Goal: Task Accomplishment & Management: Manage account settings

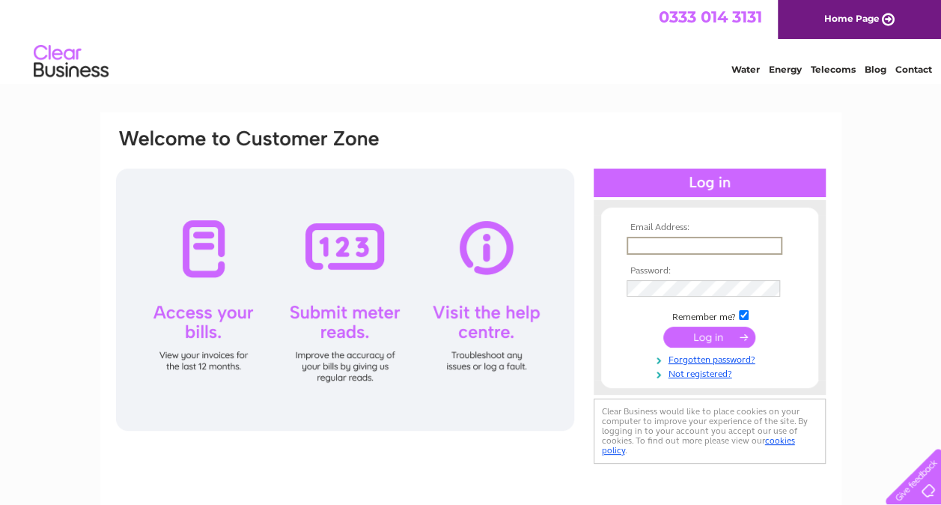
click at [686, 243] on input "text" at bounding box center [705, 246] width 156 height 18
type input "scileisure@outlook.com"
click at [704, 336] on input "submit" at bounding box center [710, 337] width 92 height 21
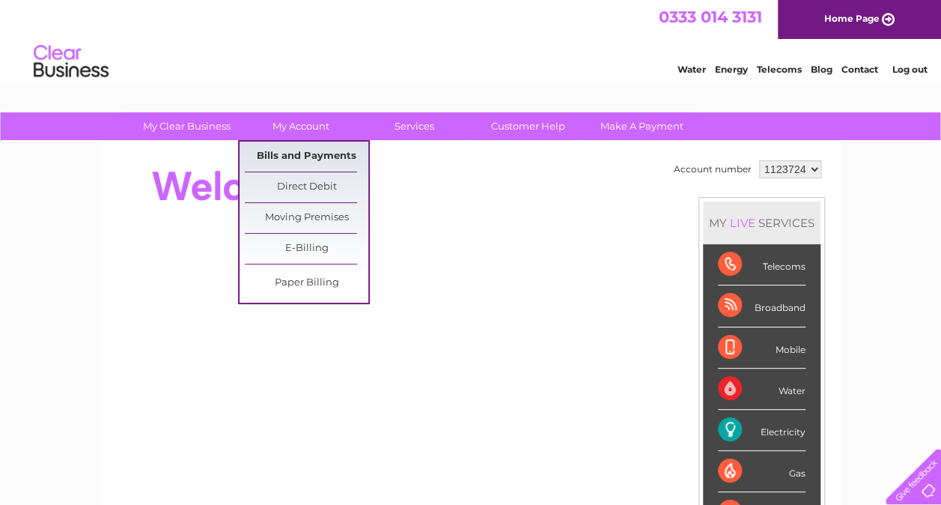
click at [314, 156] on link "Bills and Payments" at bounding box center [307, 157] width 124 height 30
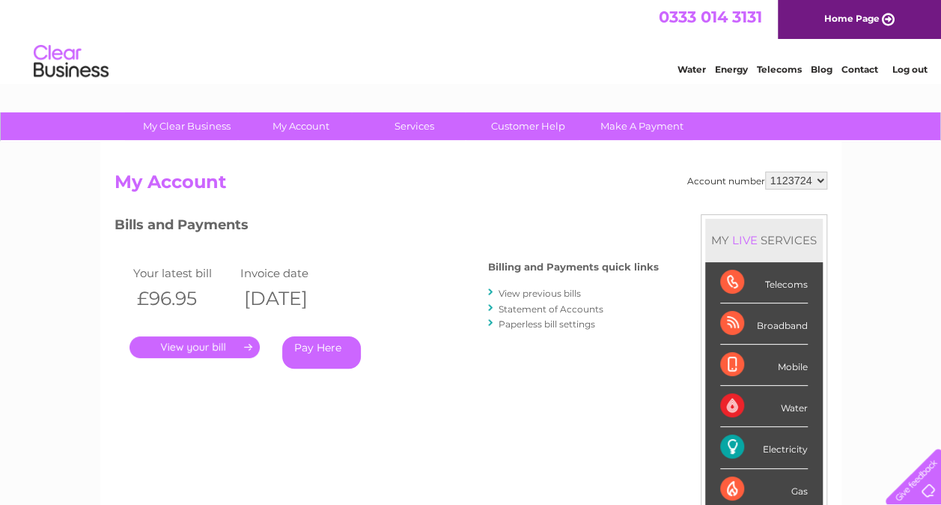
click at [218, 346] on link "." at bounding box center [195, 347] width 130 height 22
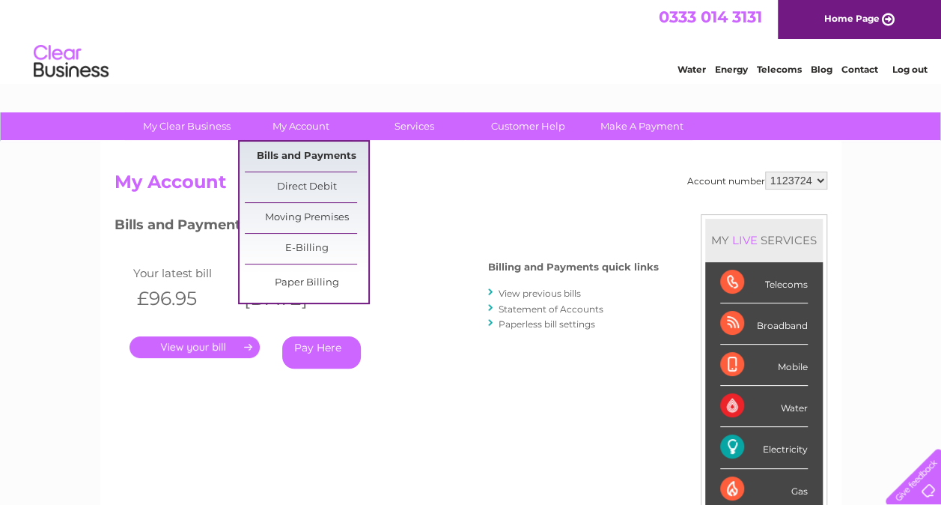
click at [285, 153] on link "Bills and Payments" at bounding box center [307, 157] width 124 height 30
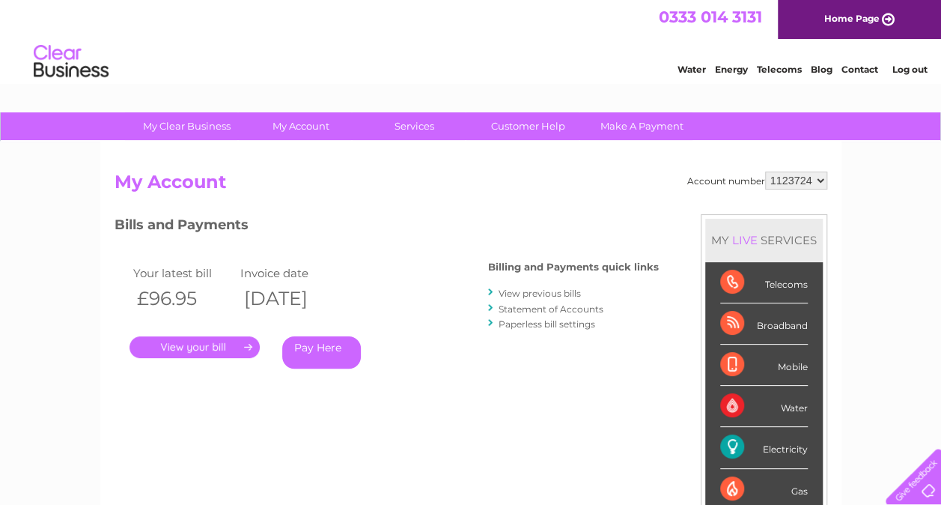
click at [551, 294] on link "View previous bills" at bounding box center [540, 293] width 82 height 11
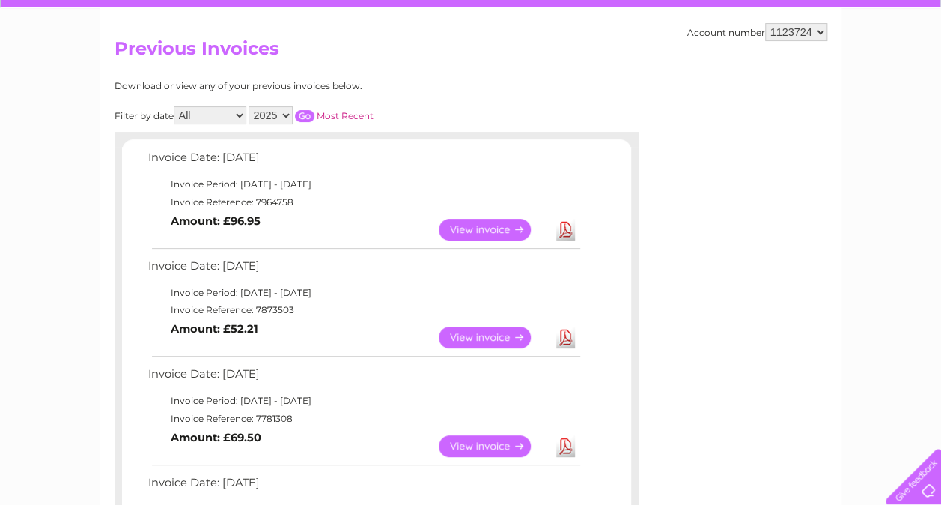
scroll to position [150, 0]
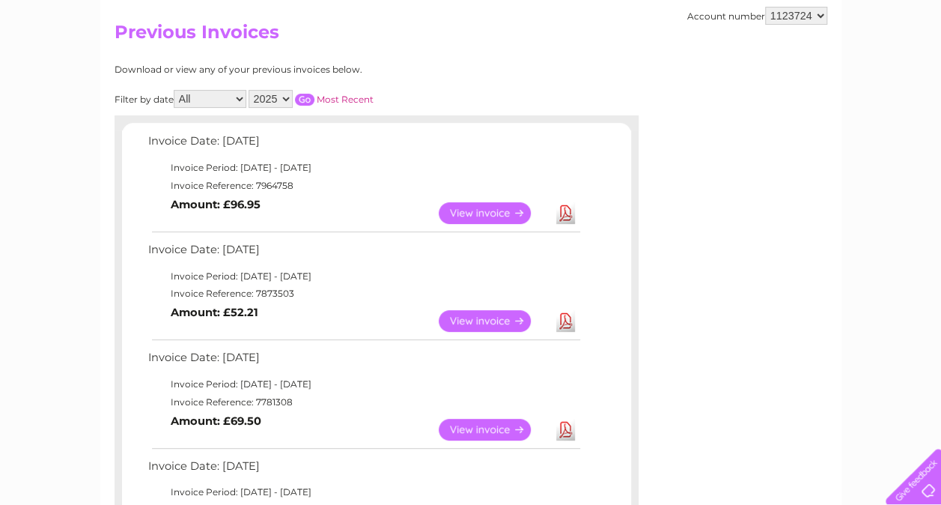
click at [485, 321] on link "View" at bounding box center [494, 321] width 110 height 22
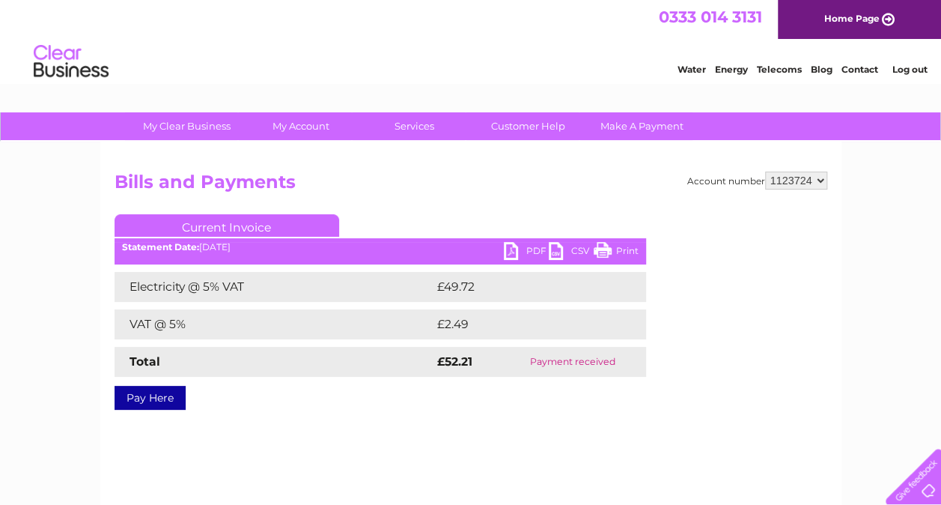
click at [514, 249] on link "PDF" at bounding box center [526, 253] width 45 height 22
click at [897, 69] on link "Log out" at bounding box center [909, 69] width 35 height 11
